Goal: Task Accomplishment & Management: Manage account settings

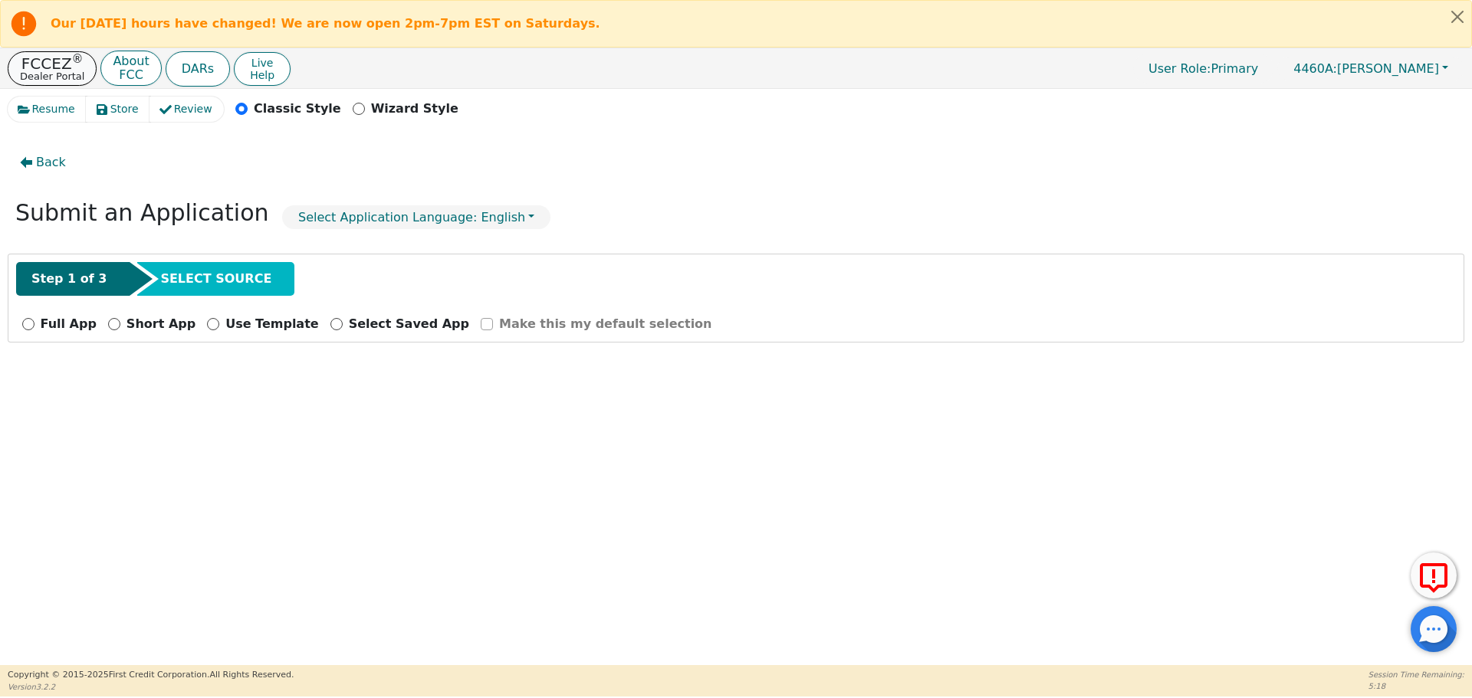
click at [46, 71] on p "Dealer Portal" at bounding box center [52, 76] width 64 height 10
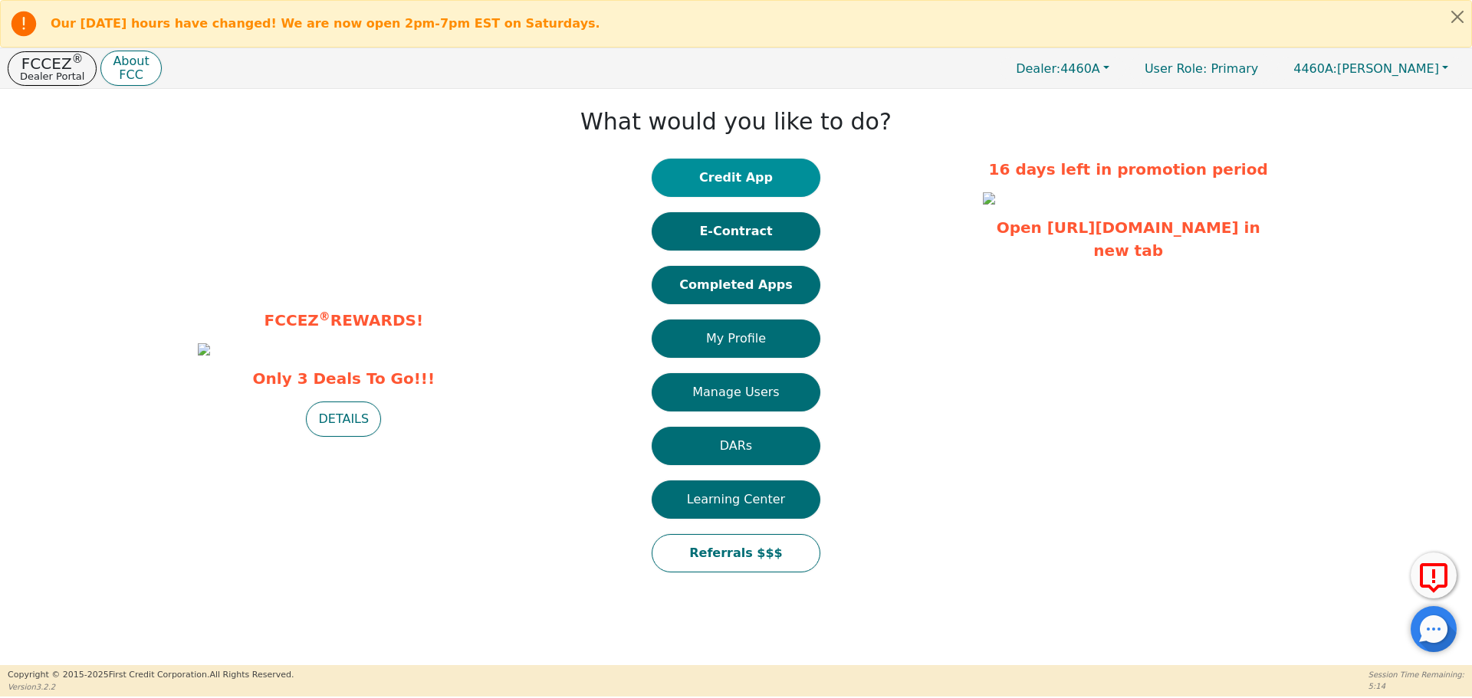
click at [757, 184] on button "Credit App" at bounding box center [736, 178] width 169 height 38
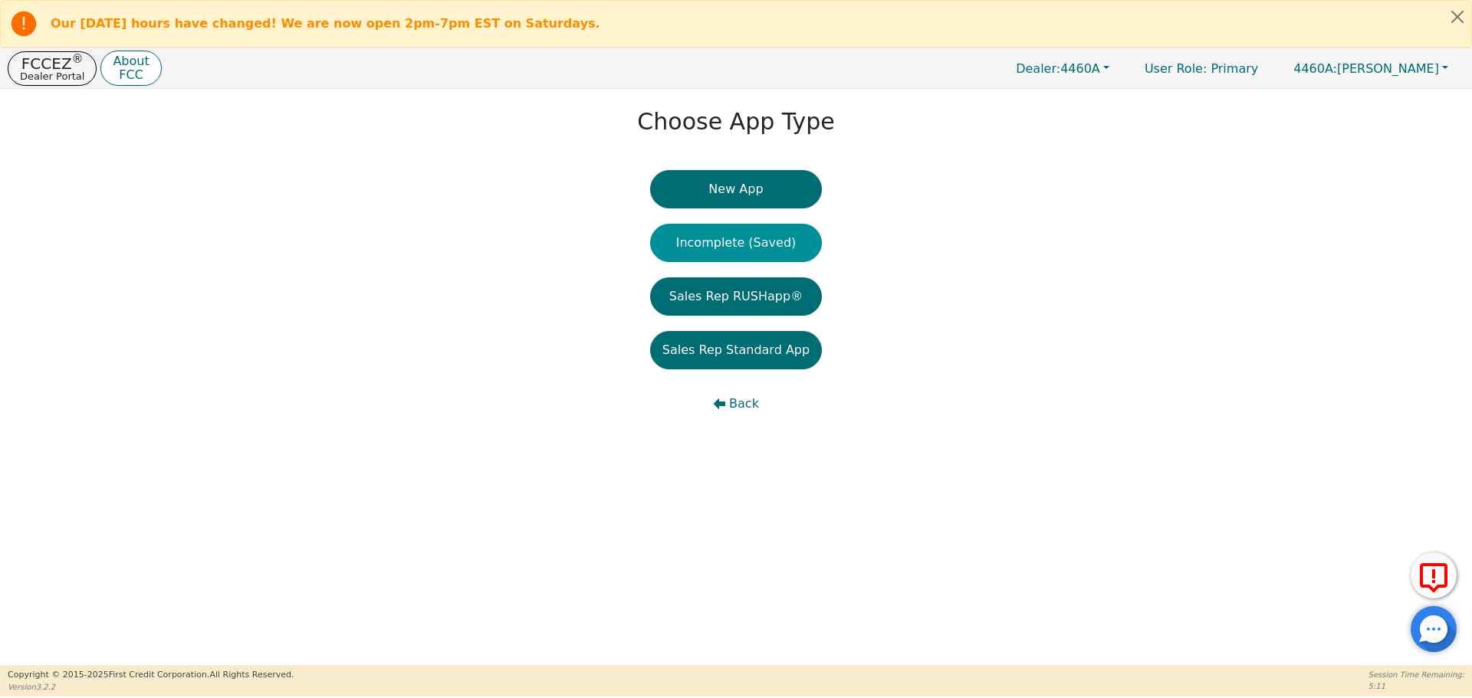
click at [766, 245] on button "Incomplete (Saved)" at bounding box center [736, 243] width 172 height 38
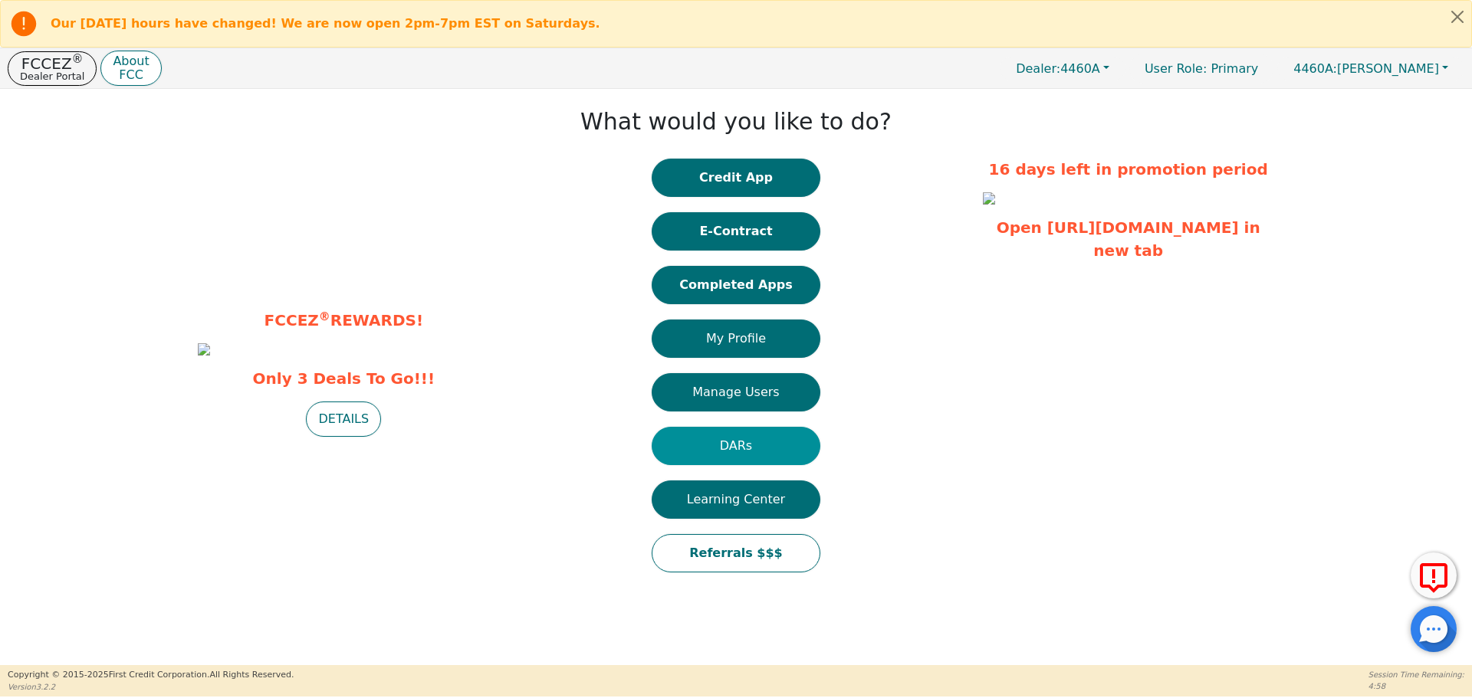
click at [744, 448] on button "DARs" at bounding box center [736, 446] width 169 height 38
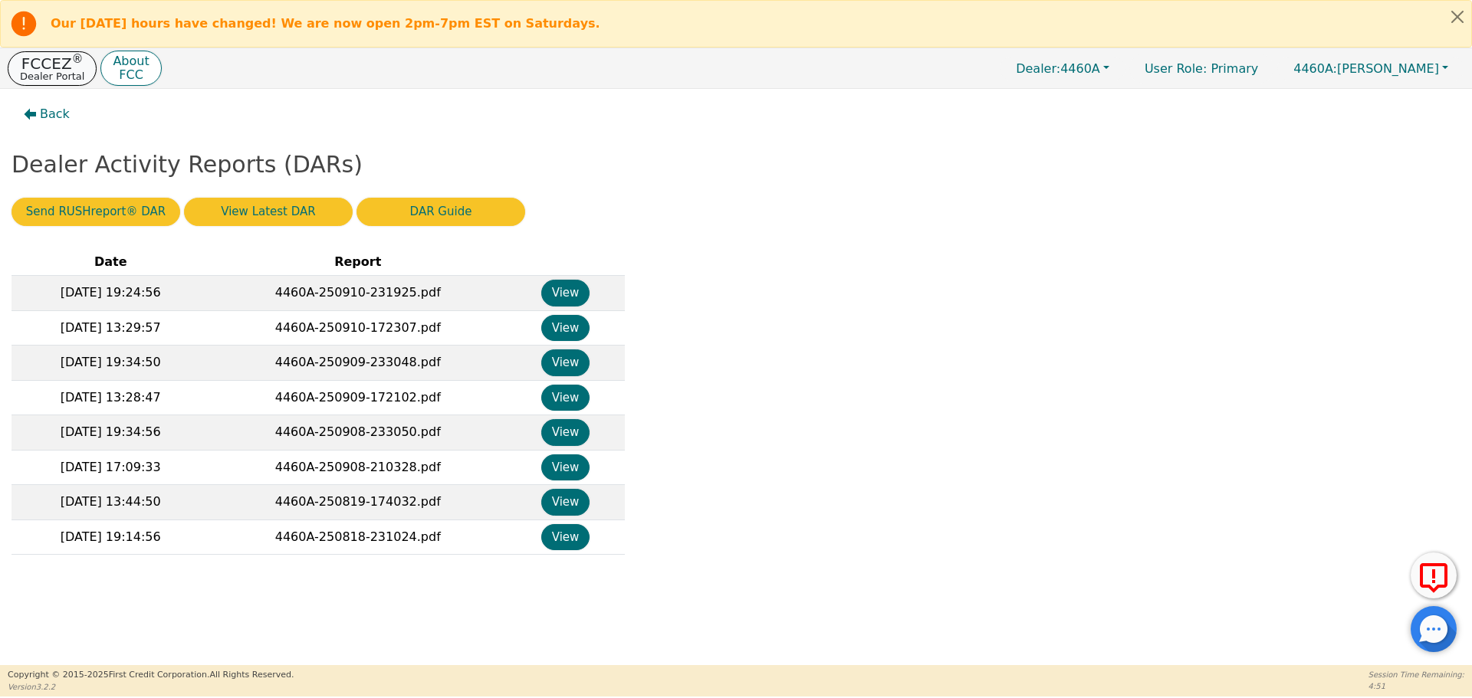
click at [80, 64] on button "FCCEZ ® Dealer Portal" at bounding box center [52, 68] width 89 height 34
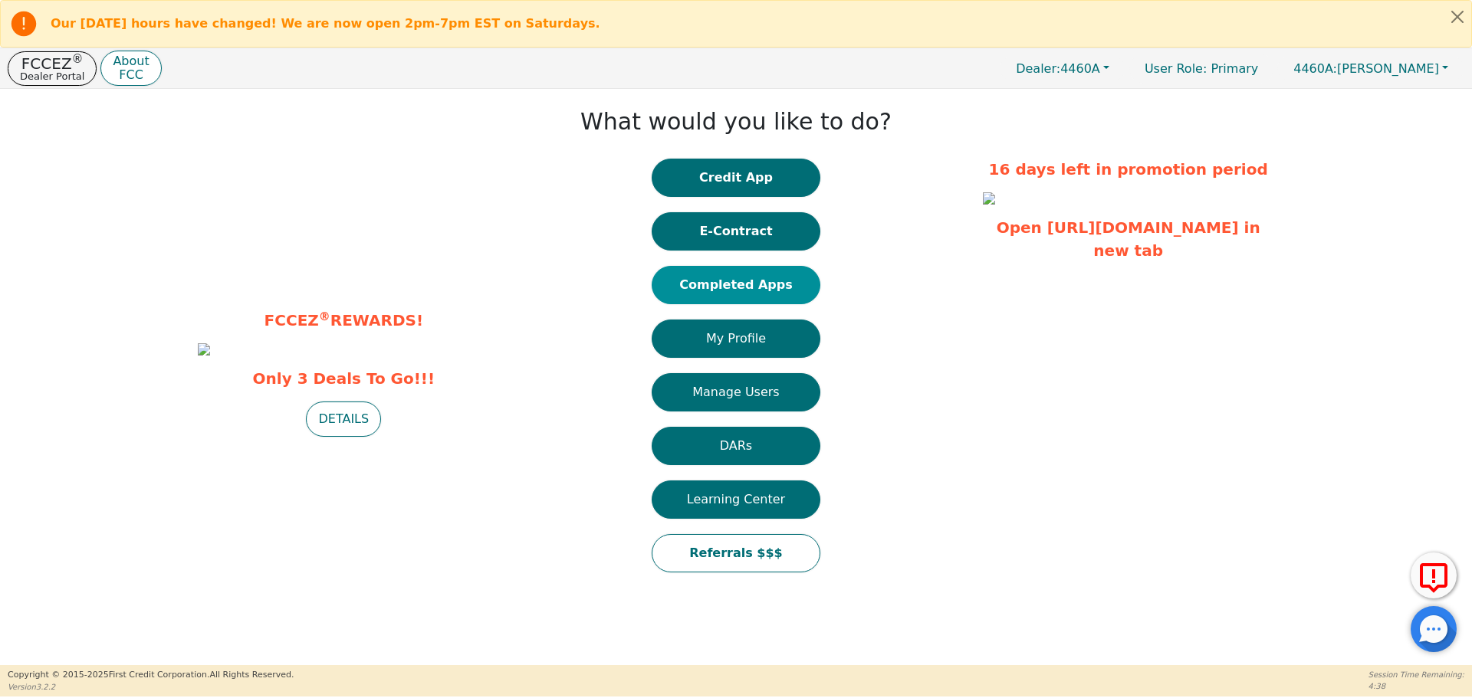
click at [740, 279] on button "Completed Apps" at bounding box center [736, 285] width 169 height 38
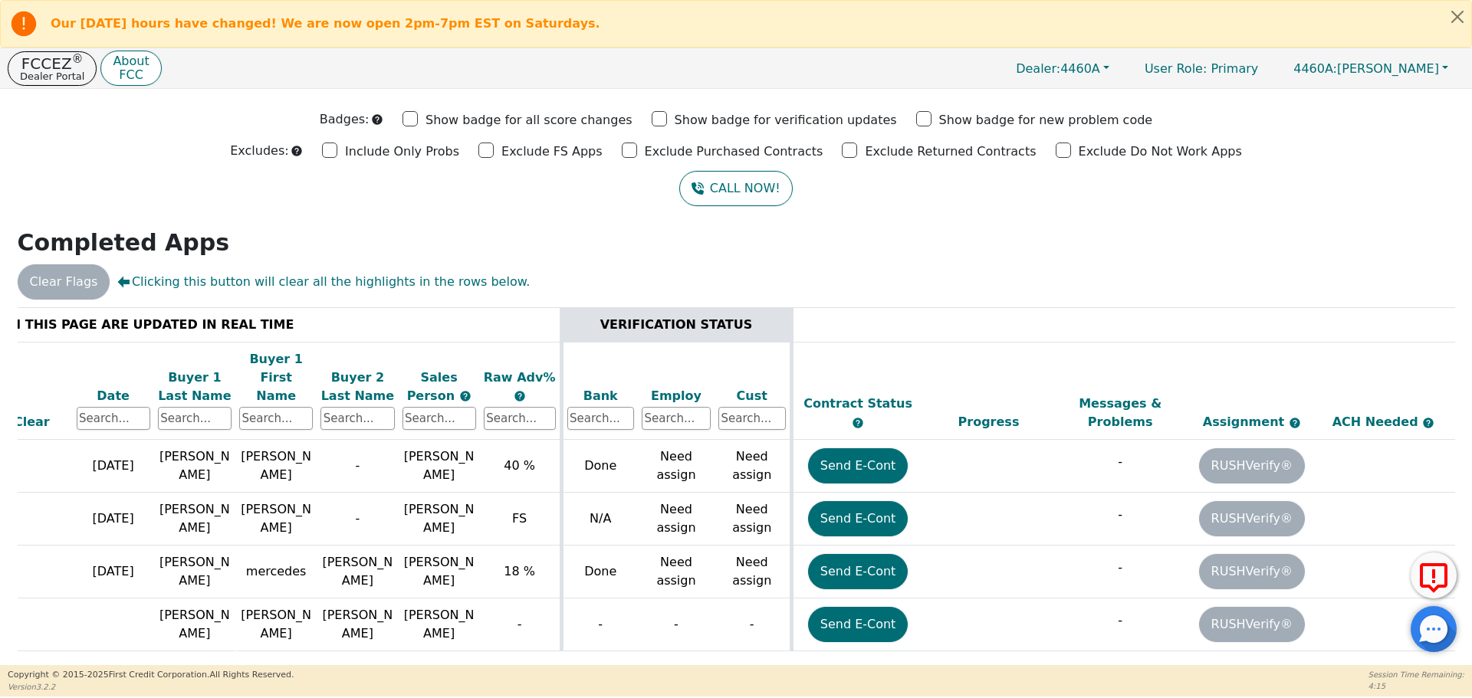
scroll to position [0, 9]
